Goal: Task Accomplishment & Management: Manage account settings

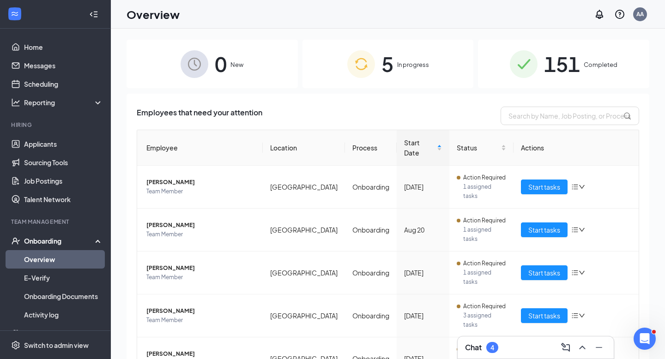
click at [523, 353] on div "Chat 4" at bounding box center [535, 347] width 141 height 15
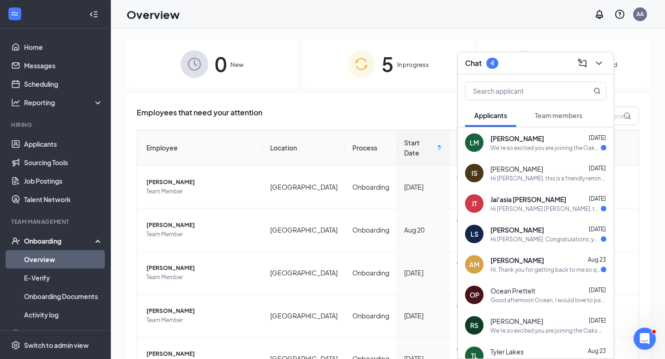
click at [527, 150] on div "We're so excited you are joining the Oaks Mall [DEMOGRAPHIC_DATA]-fil-Ateam ! D…" at bounding box center [545, 148] width 110 height 8
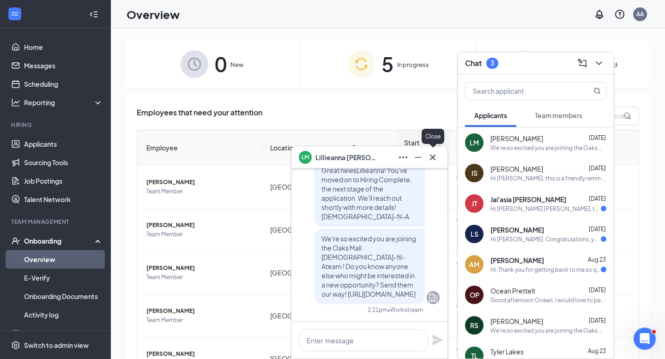
click at [434, 156] on icon "Cross" at bounding box center [433, 157] width 6 height 6
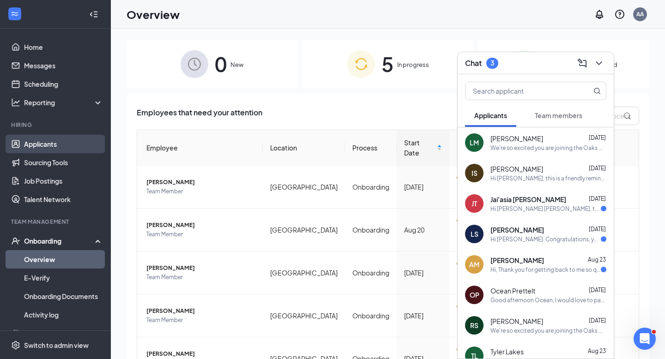
click at [45, 141] on link "Applicants" at bounding box center [63, 144] width 79 height 18
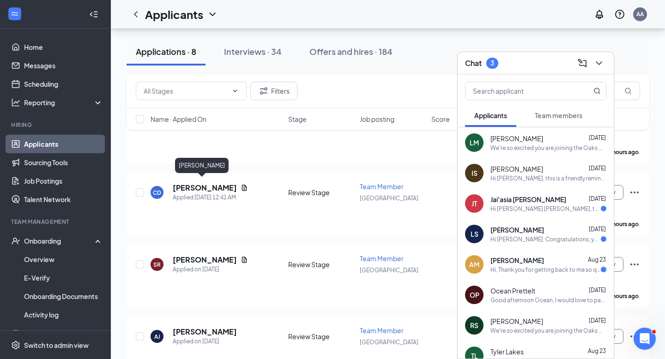
scroll to position [430, 0]
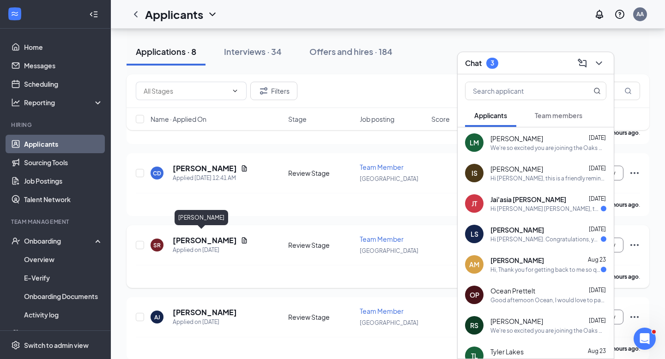
click at [199, 236] on h5 "[PERSON_NAME]" at bounding box center [205, 240] width 64 height 10
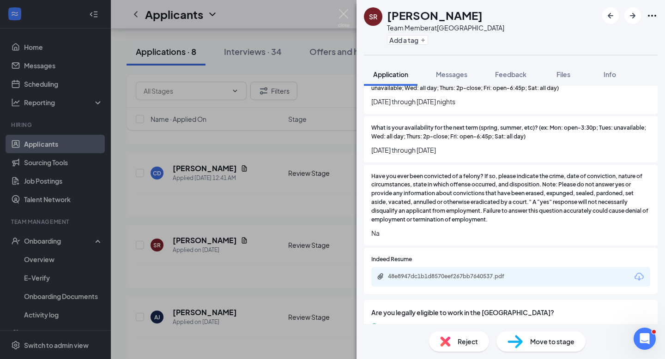
scroll to position [671, 0]
click at [451, 338] on div "Reject" at bounding box center [459, 341] width 60 height 20
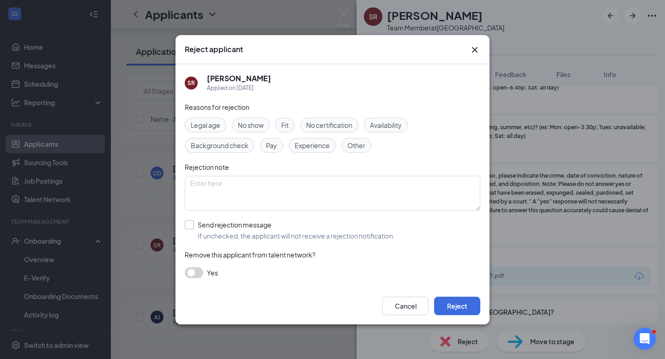
click at [352, 233] on input "Send rejection message If unchecked, the applicant will not receive a rejection…" at bounding box center [290, 230] width 210 height 20
checkbox input "true"
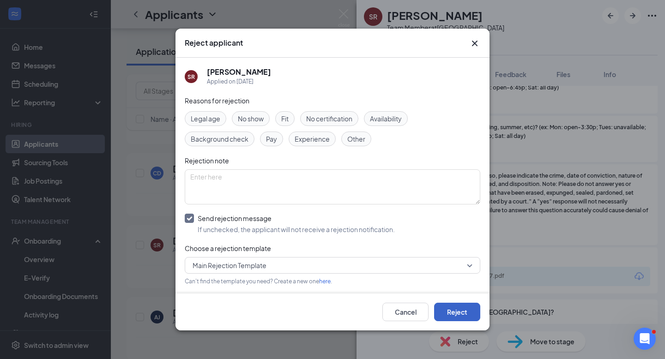
click at [454, 316] on button "Reject" at bounding box center [457, 312] width 46 height 18
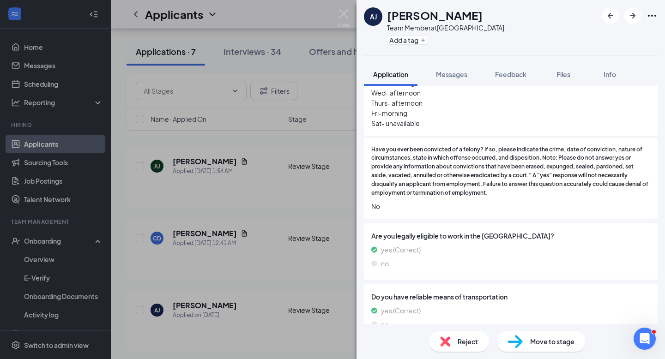
scroll to position [809, 0]
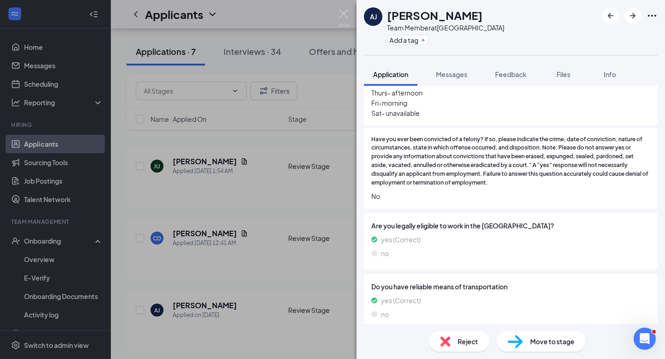
click at [455, 348] on div "Reject" at bounding box center [459, 341] width 60 height 20
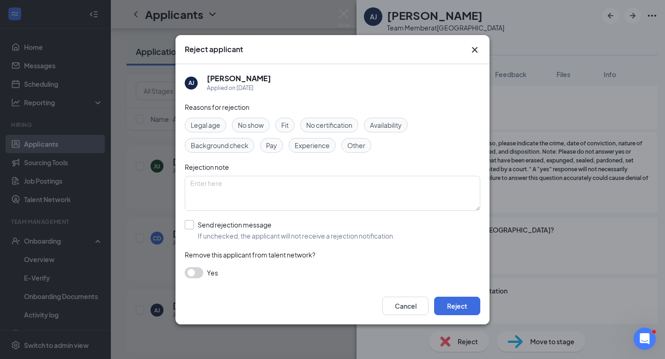
click at [339, 231] on input "Send rejection message If unchecked, the applicant will not receive a rejection…" at bounding box center [290, 230] width 210 height 20
checkbox input "true"
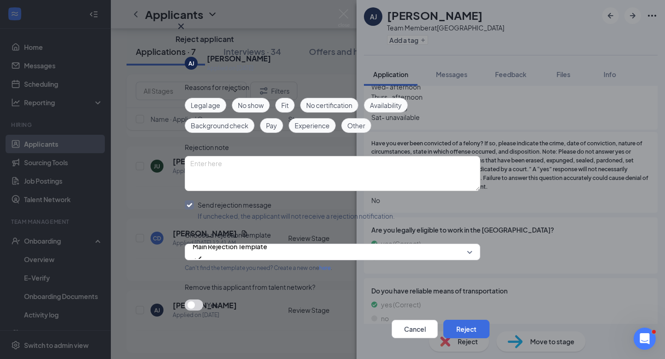
scroll to position [39, 0]
click at [460, 320] on button "Reject" at bounding box center [466, 329] width 46 height 18
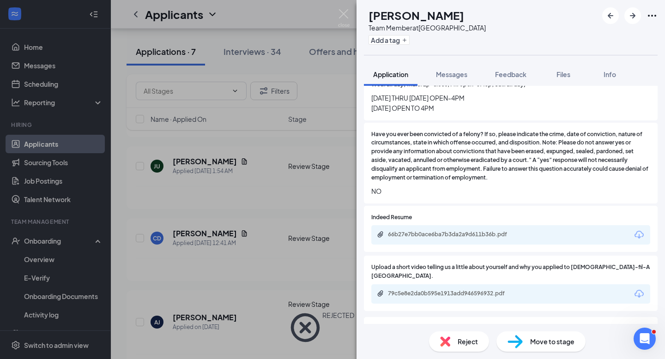
scroll to position [789, 0]
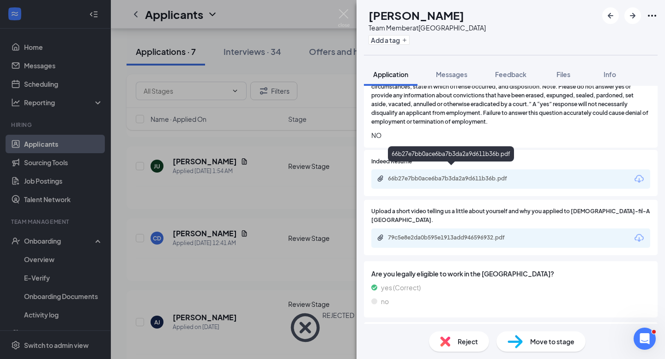
click at [457, 175] on div "66b27e7bb0ace6ba7b3da2a9d611b36b.pdf" at bounding box center [452, 178] width 129 height 7
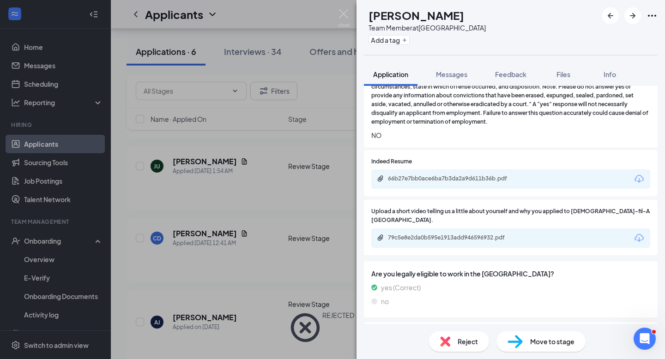
click at [515, 344] on img at bounding box center [514, 341] width 15 height 13
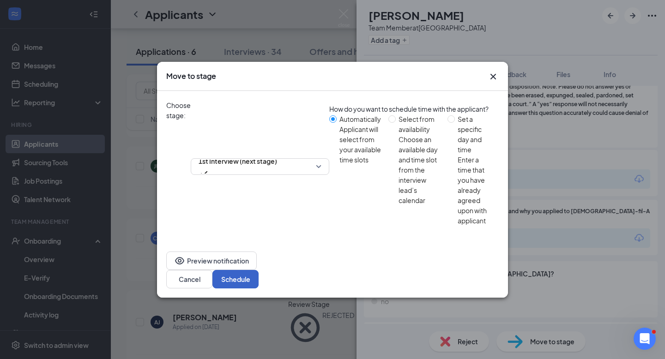
click at [258, 270] on button "Schedule" at bounding box center [235, 279] width 46 height 18
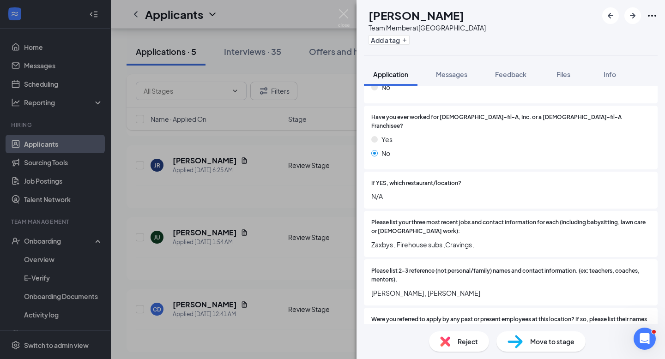
scroll to position [260, 0]
